Goal: Find specific page/section: Find specific page/section

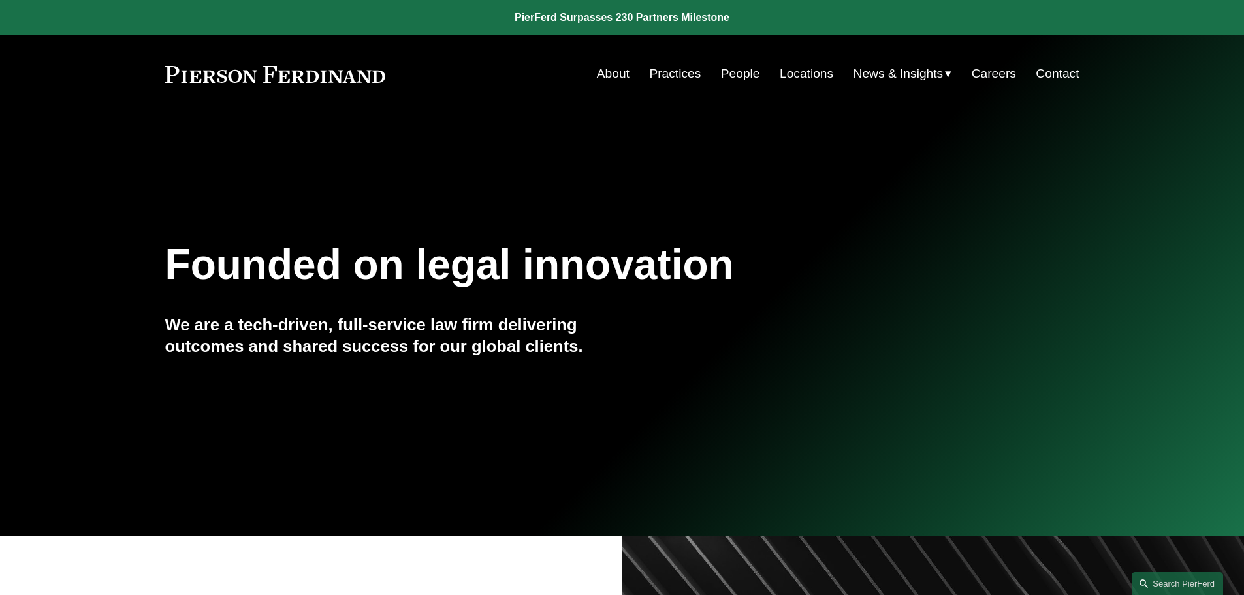
click at [795, 67] on link "Locations" at bounding box center [807, 73] width 54 height 25
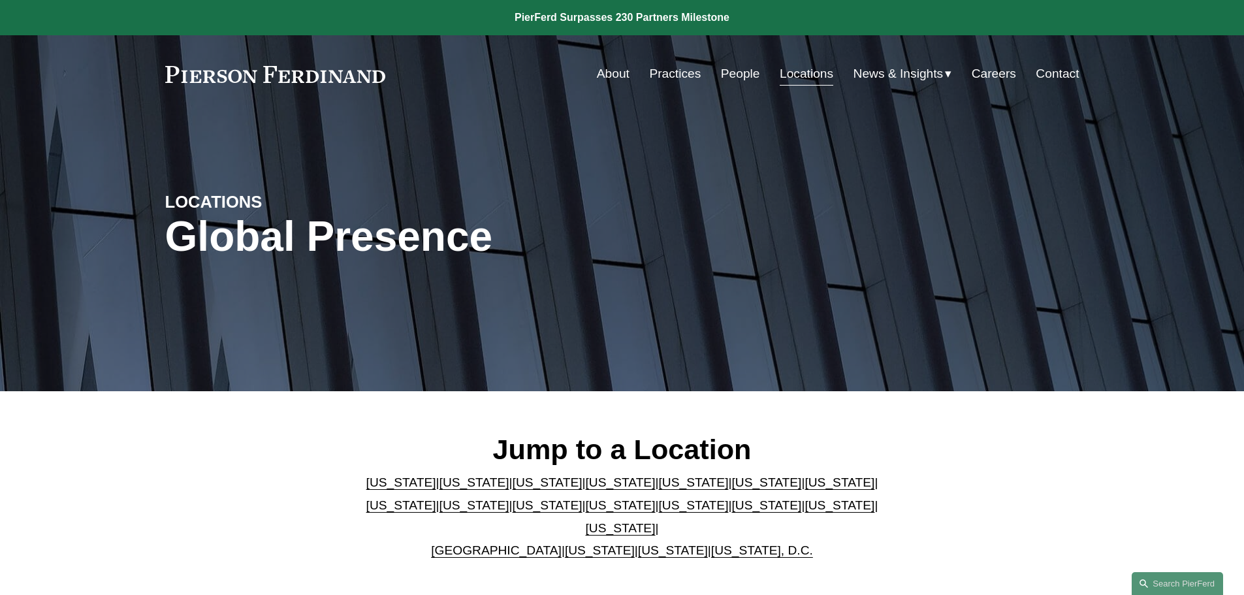
click at [731, 67] on link "People" at bounding box center [740, 73] width 39 height 25
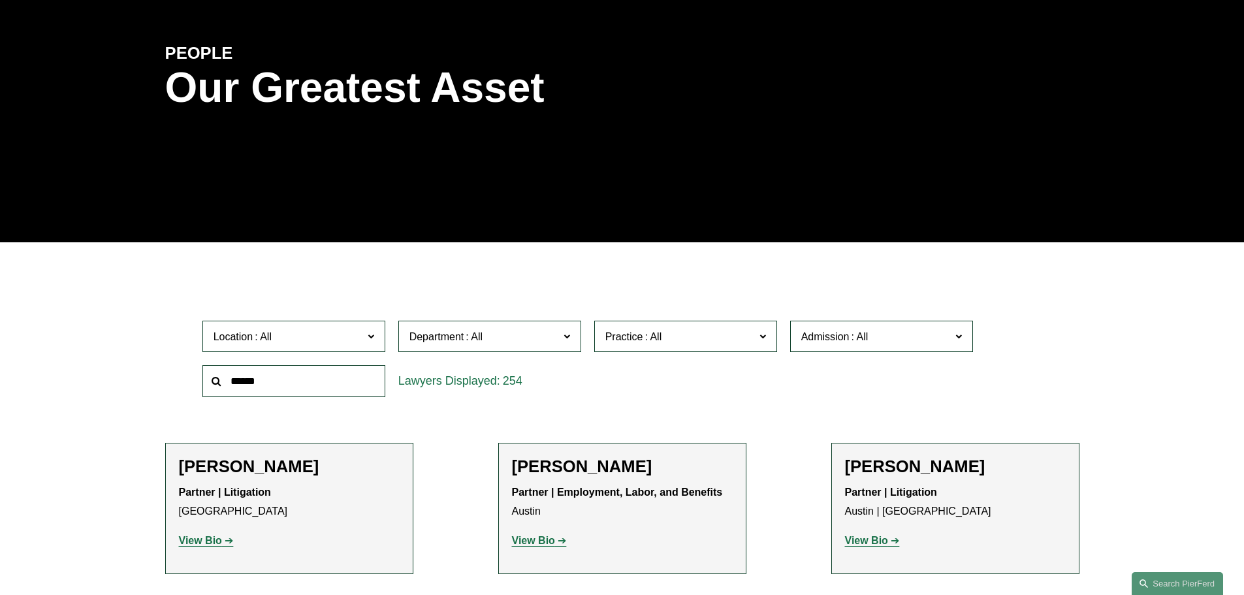
scroll to position [196, 0]
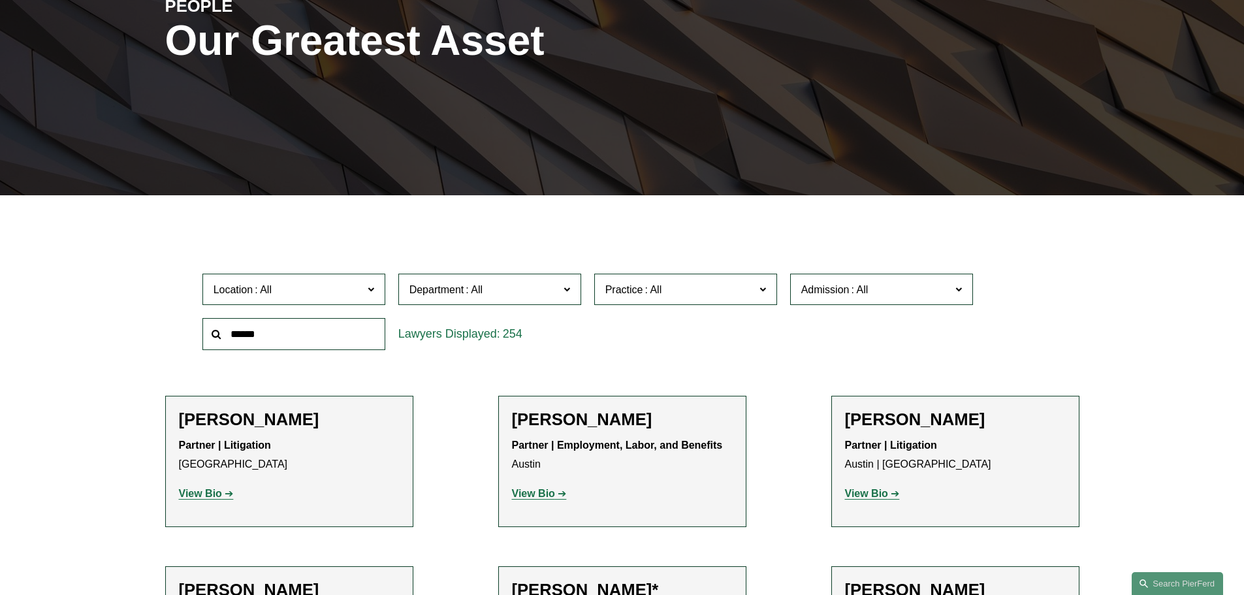
click at [827, 298] on span "Admission" at bounding box center [876, 290] width 150 height 18
click at [0, 0] on link "[US_STATE]" at bounding box center [0, 0] width 0 height 0
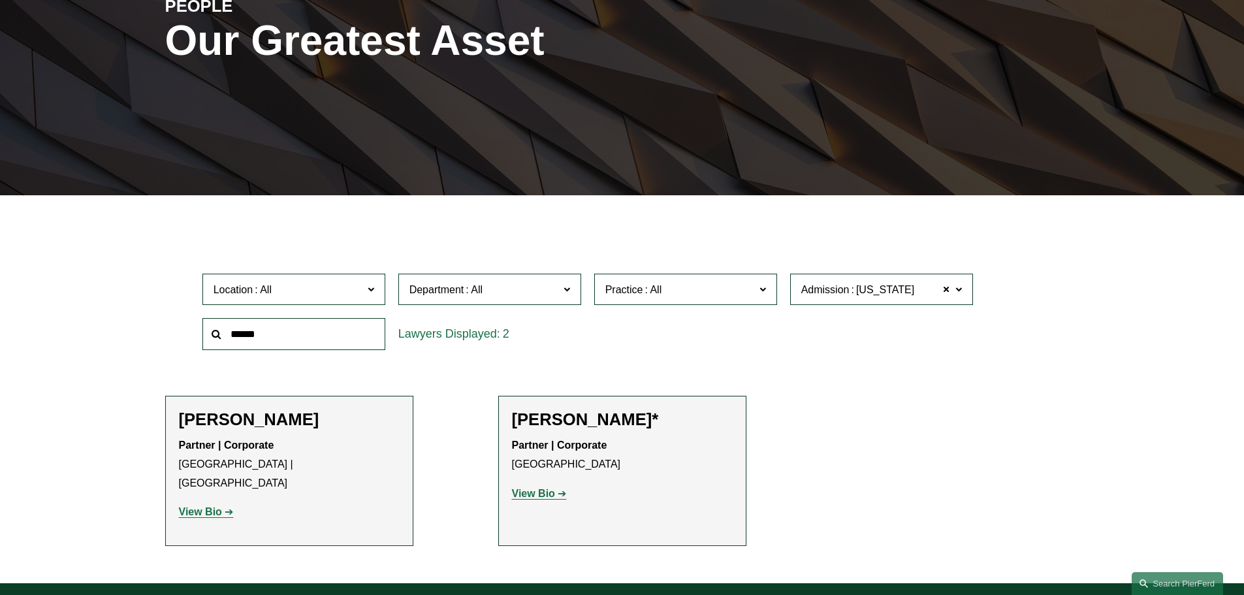
click at [121, 298] on div "Filter Location All [GEOGRAPHIC_DATA] [GEOGRAPHIC_DATA] [GEOGRAPHIC_DATA] [GEOG…" at bounding box center [622, 399] width 1244 height 368
click at [522, 496] on strong "View Bio" at bounding box center [533, 493] width 43 height 11
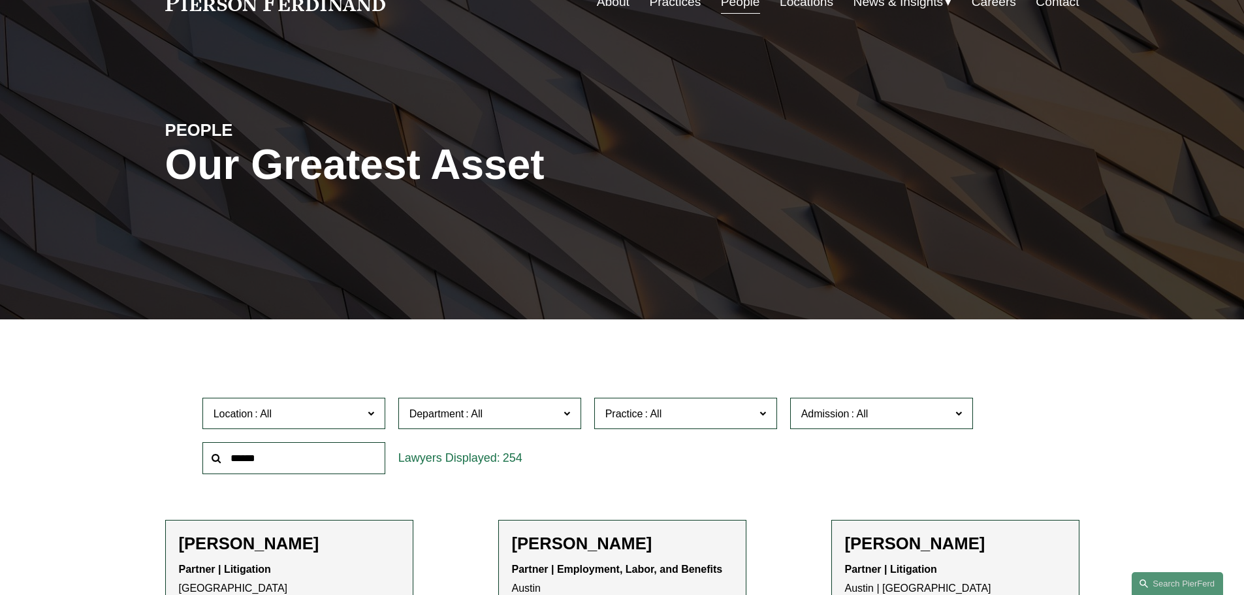
scroll to position [131, 0]
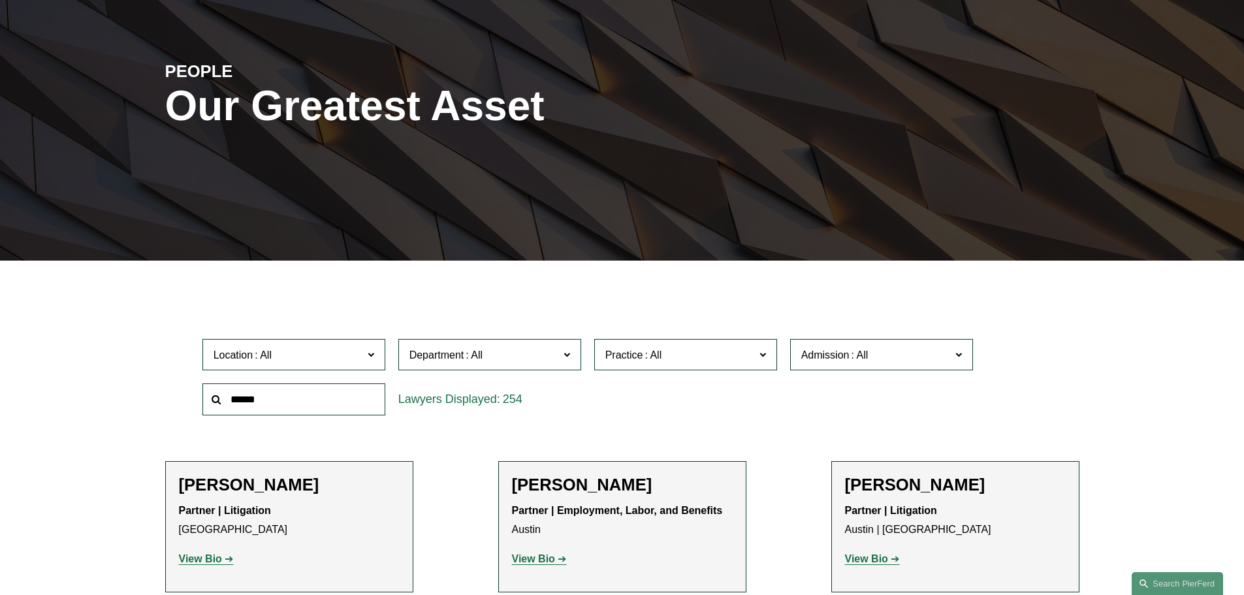
click at [686, 345] on label "Practice" at bounding box center [685, 355] width 183 height 32
